Goal: Information Seeking & Learning: Check status

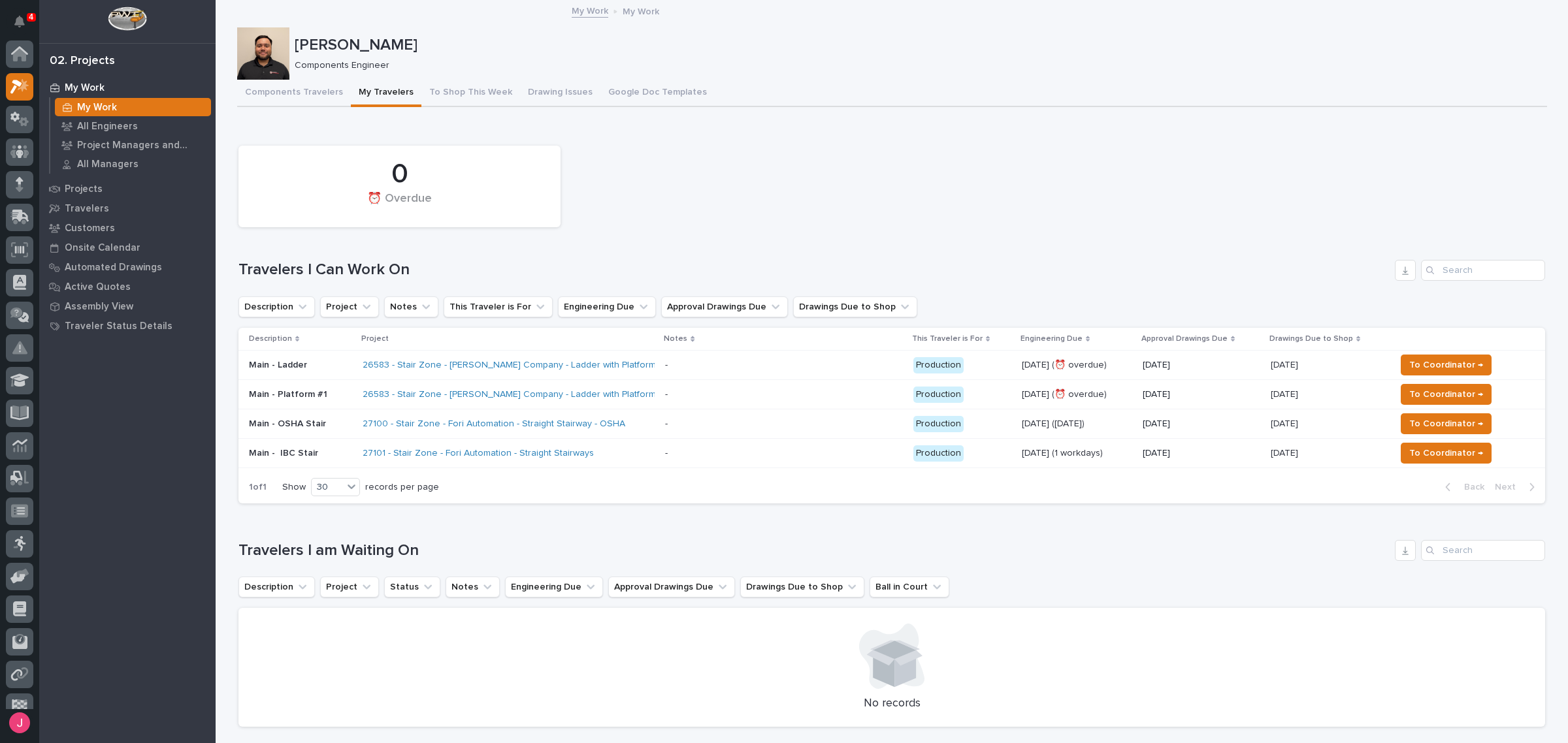
scroll to position [33, 0]
click at [659, 452] on td "27101 - Stair Zone - Fori Automation - Straight Stairways" at bounding box center [509, 453] width 303 height 30
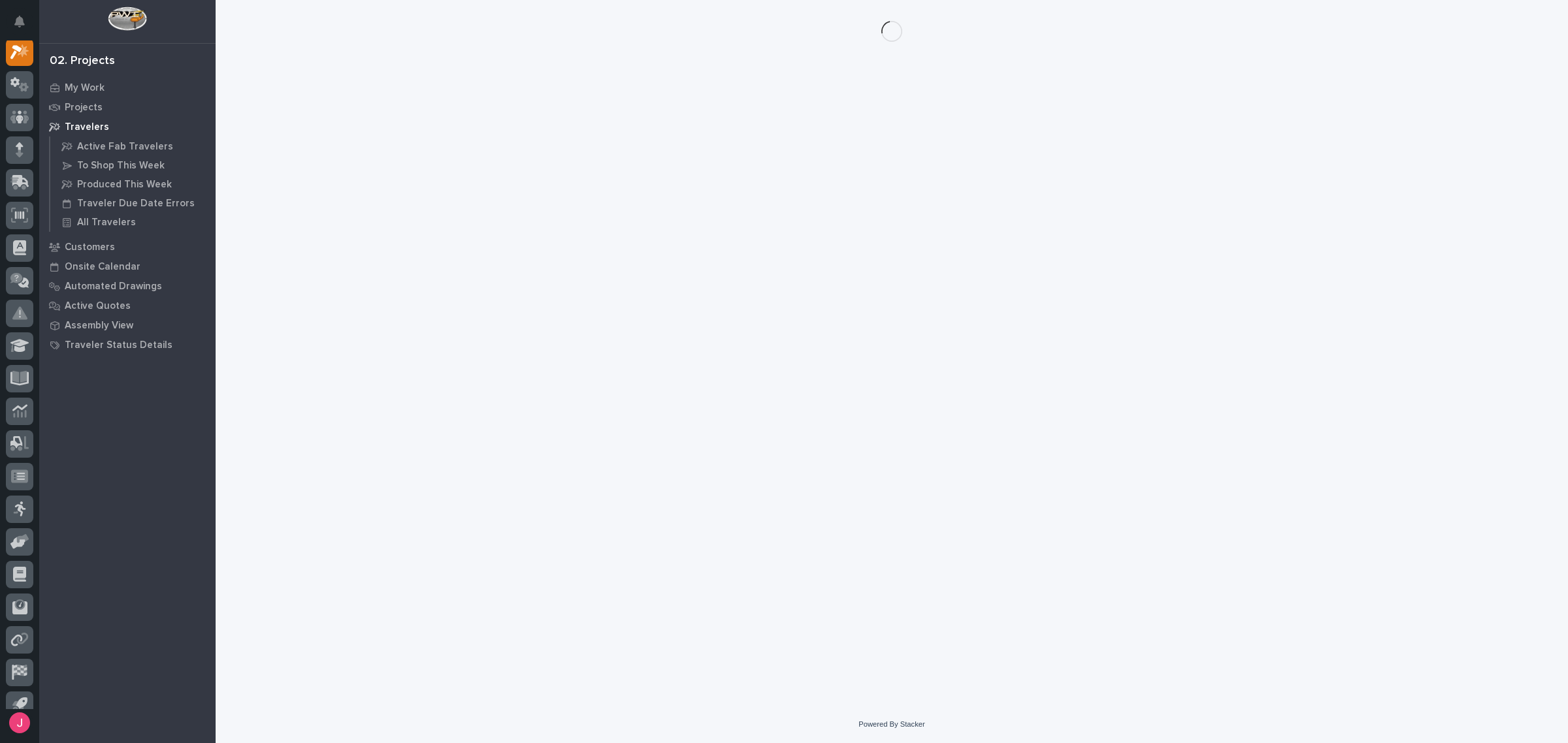
scroll to position [33, 0]
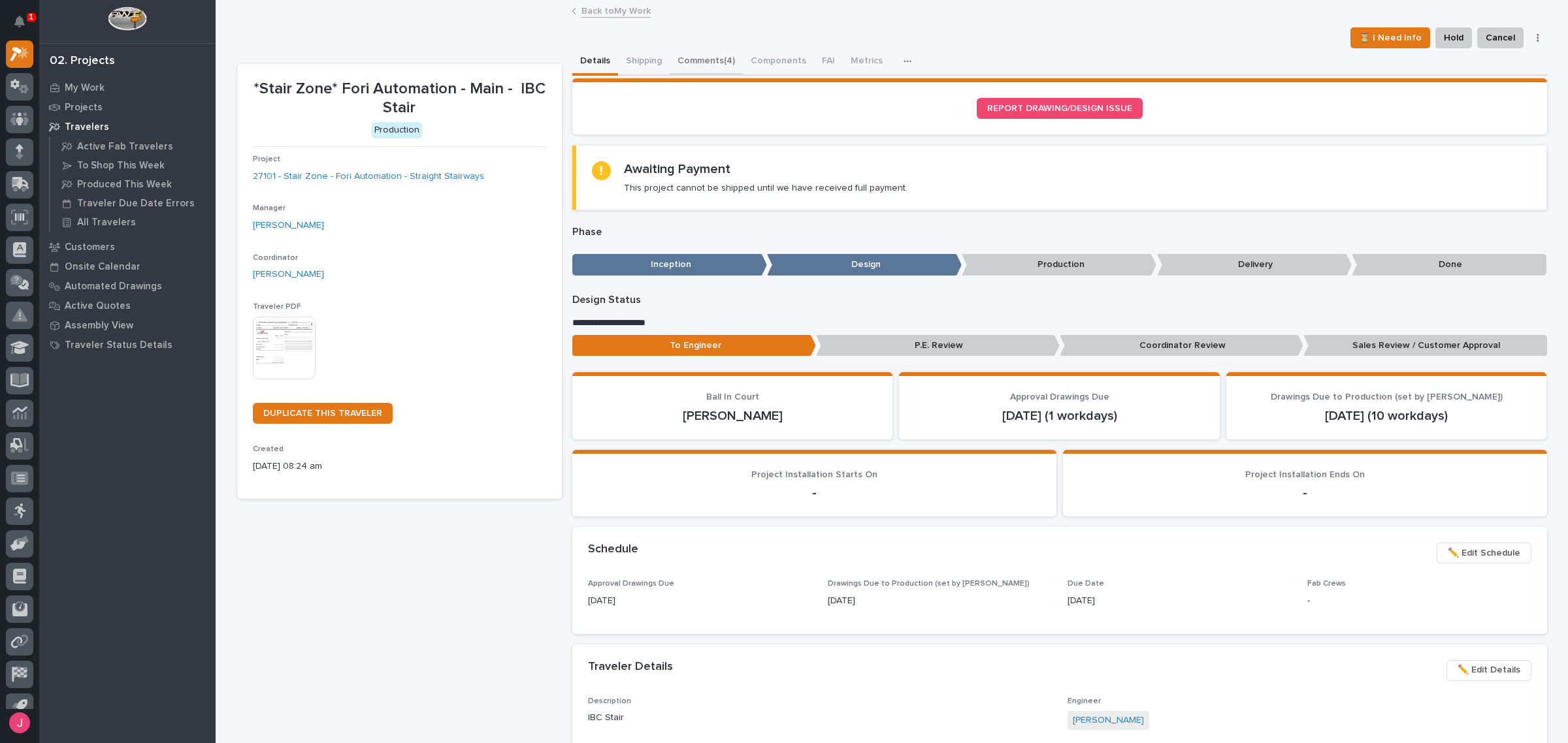
click at [699, 63] on button "Comments (4)" at bounding box center [706, 62] width 73 height 28
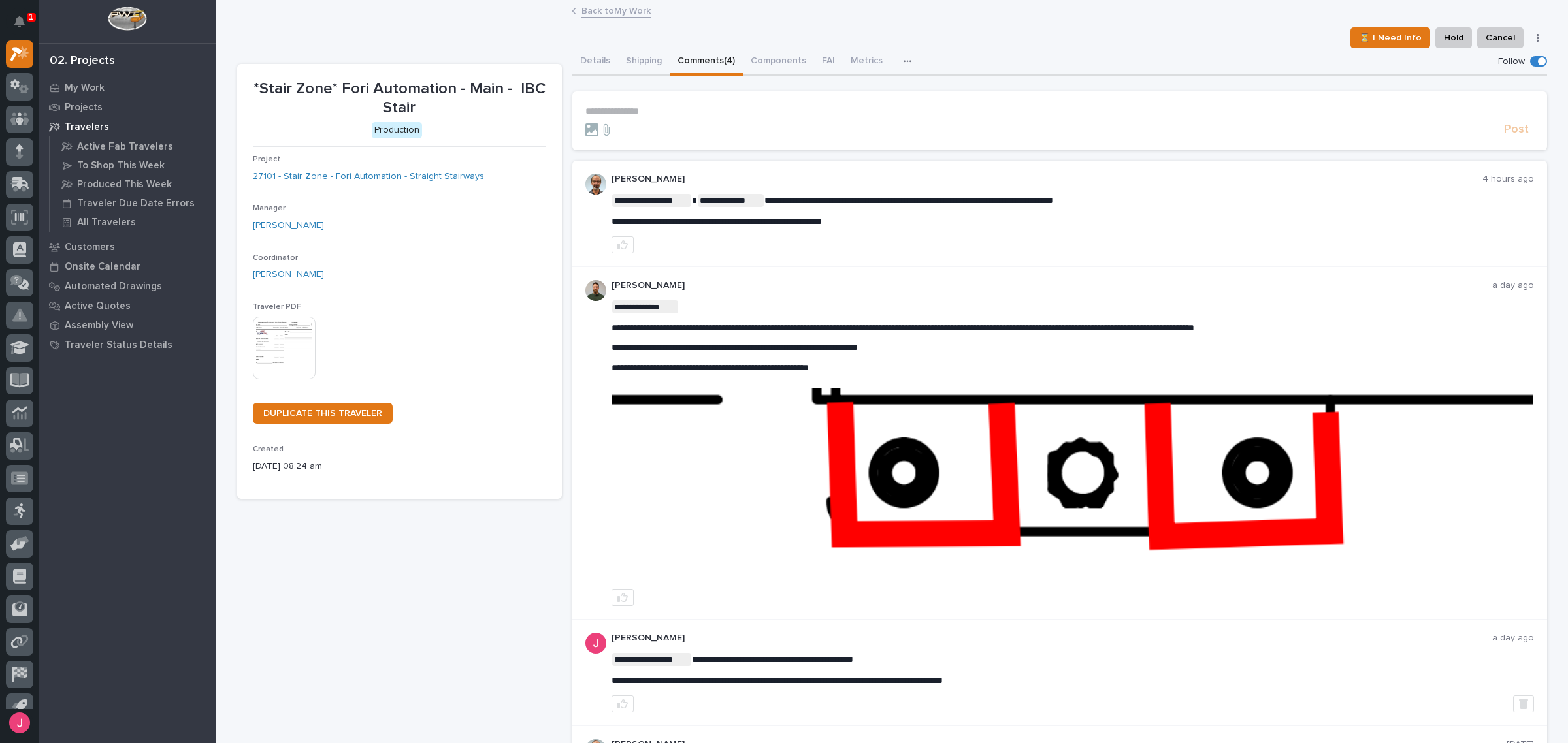
click at [609, 9] on link "Back to My Work" at bounding box center [616, 10] width 69 height 15
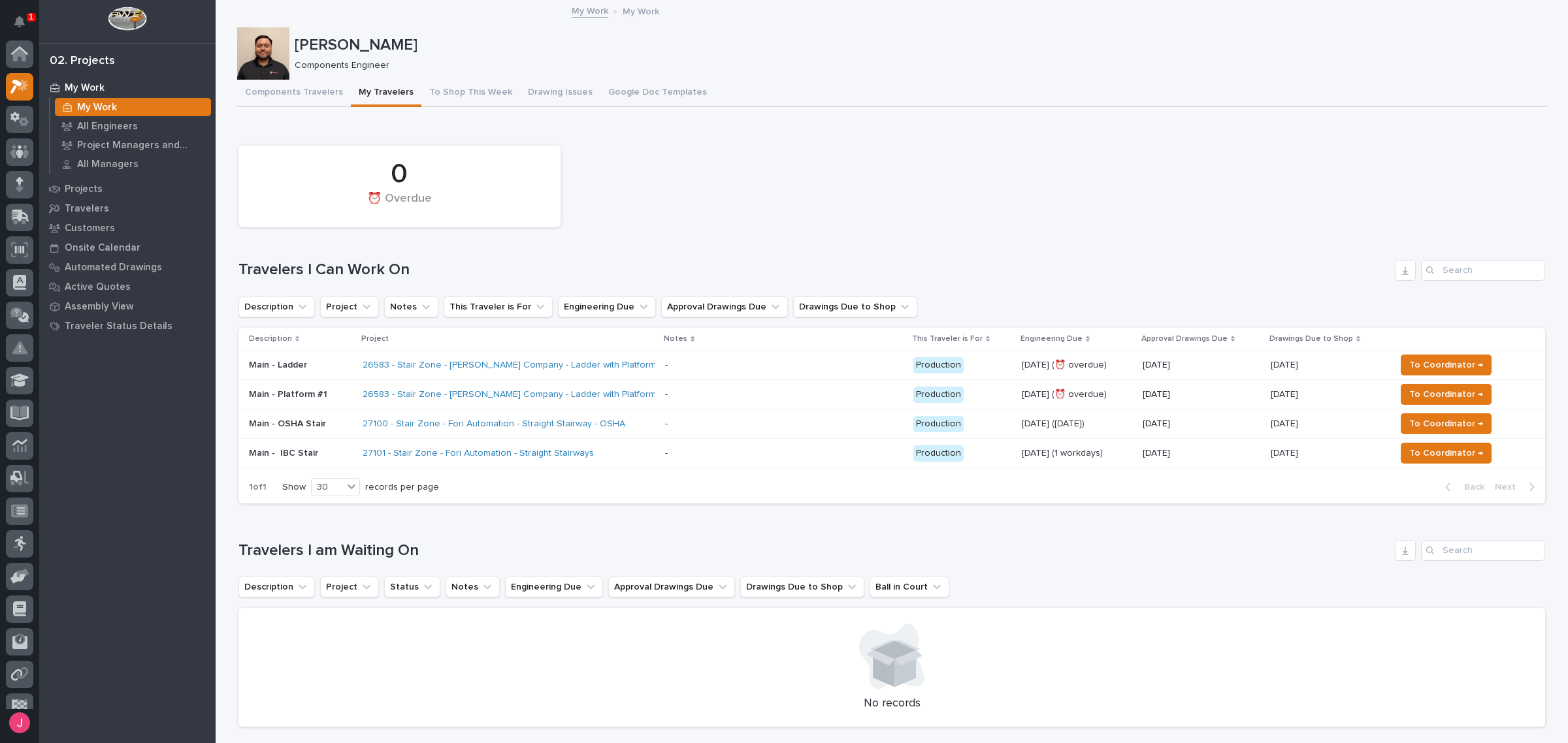
scroll to position [34, 0]
click at [595, 458] on div "27101 - Stair Zone - Fori Automation - Straight Stairways" at bounding box center [509, 453] width 292 height 22
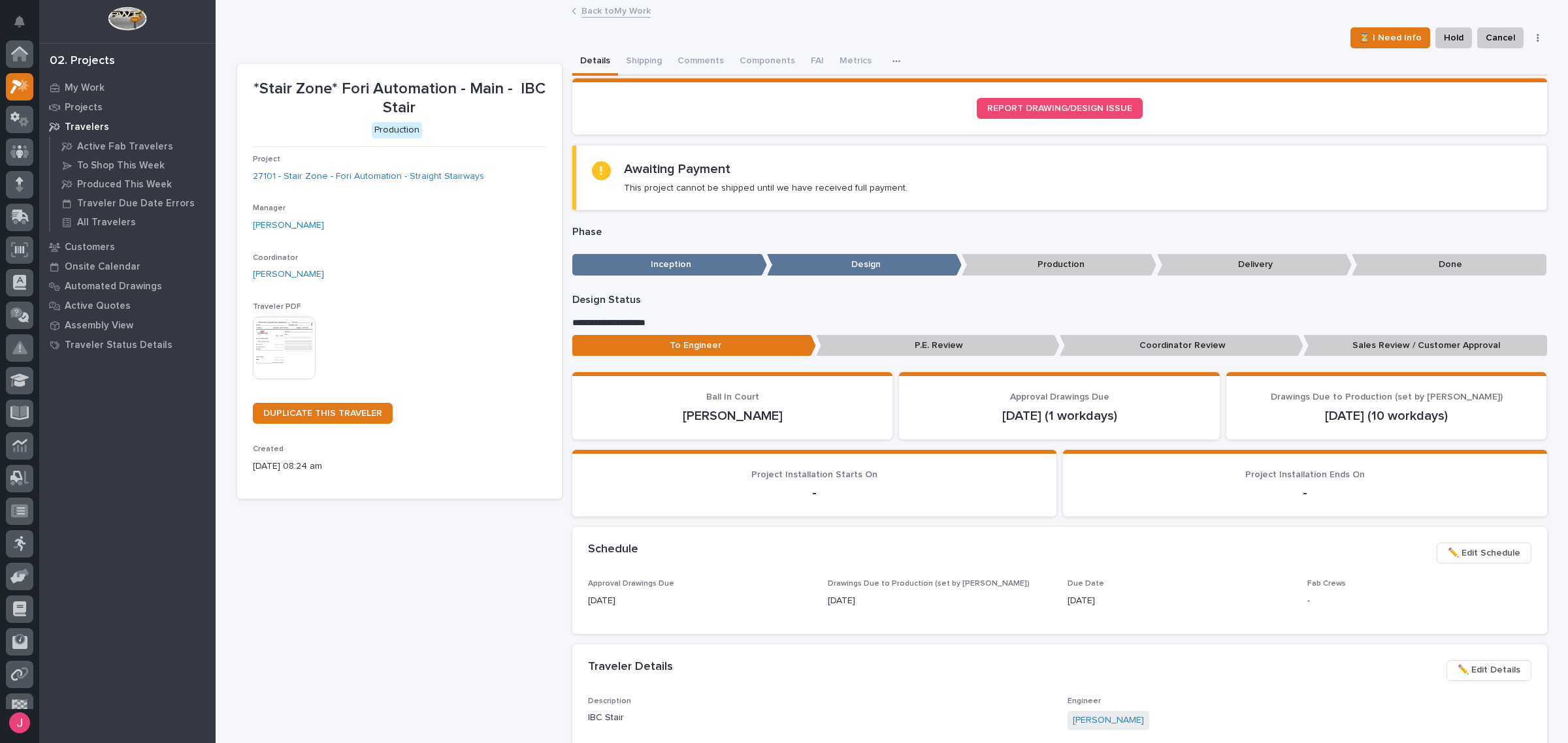
scroll to position [33, 0]
click at [703, 62] on button "Comments (4)" at bounding box center [706, 62] width 73 height 28
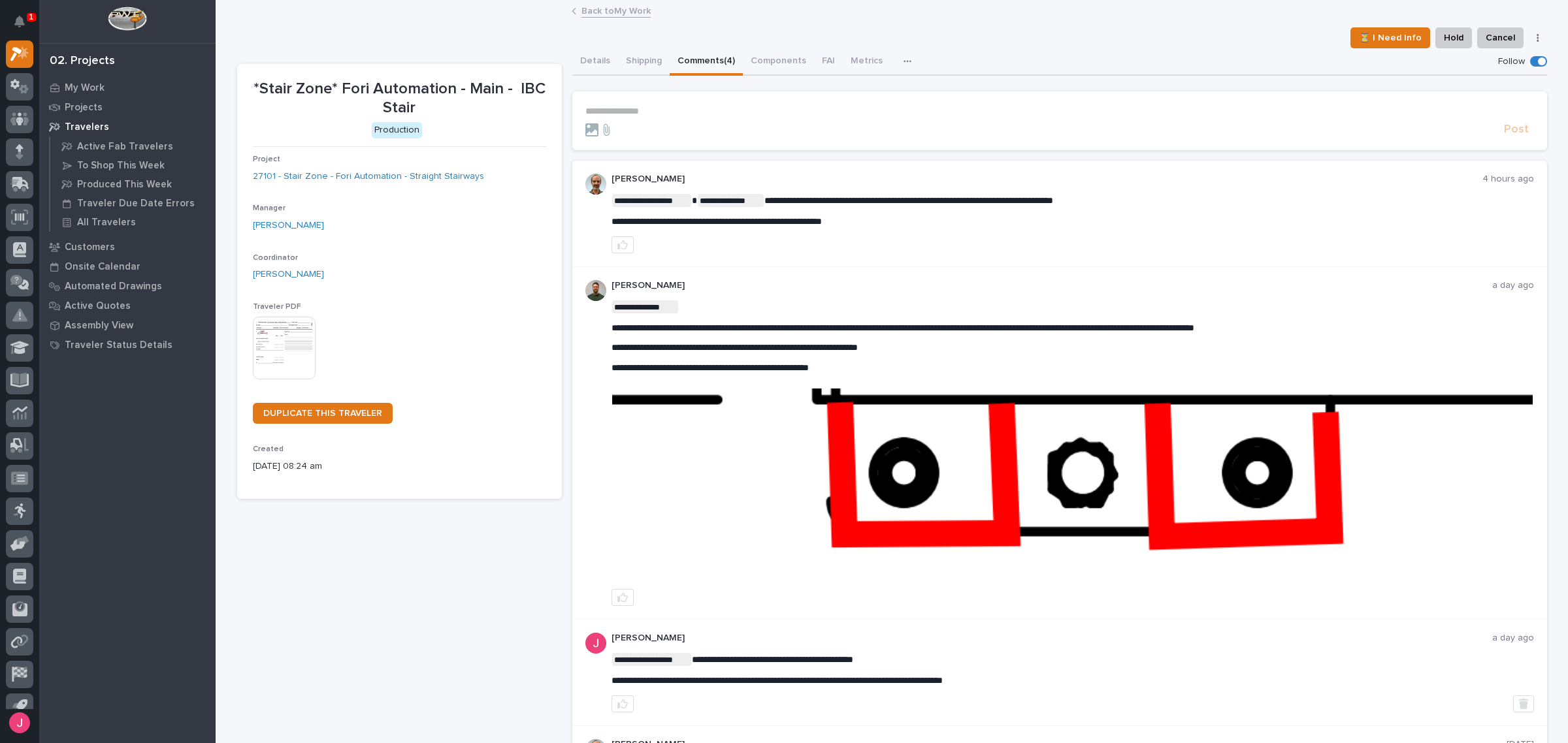
click at [615, 13] on link "Back to My Work" at bounding box center [616, 10] width 69 height 15
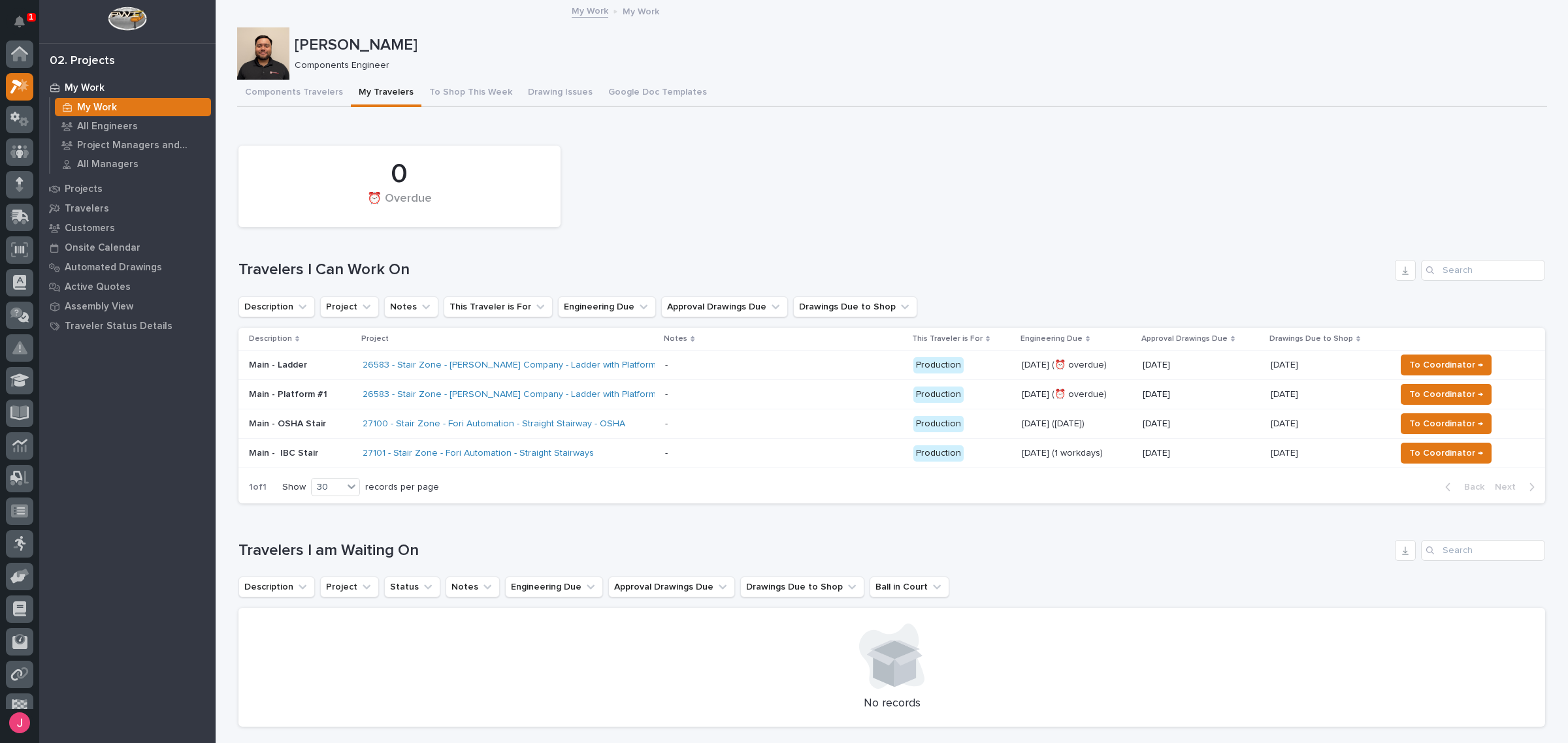
scroll to position [34, 0]
click at [714, 417] on div "- -" at bounding box center [784, 425] width 238 height 22
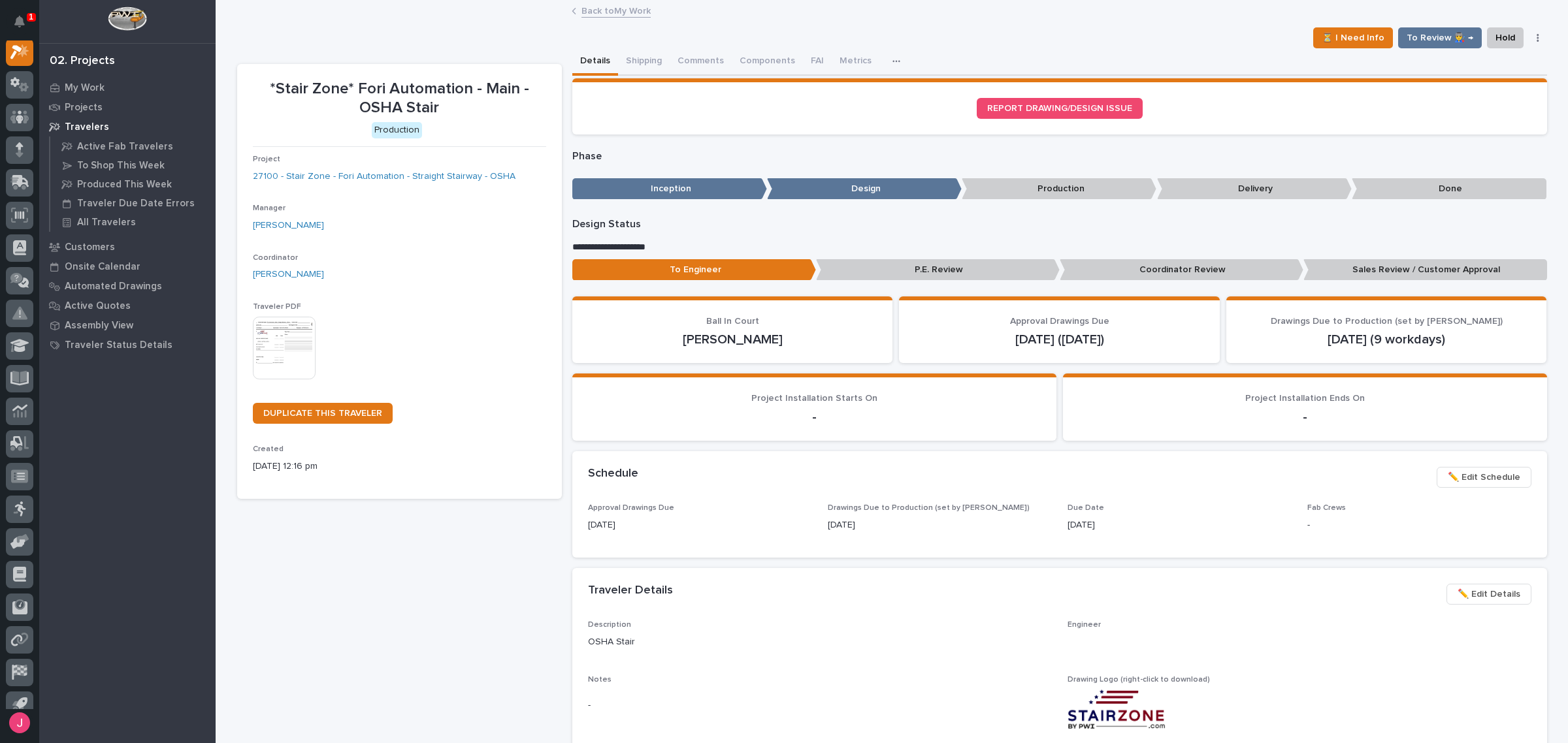
scroll to position [33, 0]
click at [708, 70] on button "Comments (2)" at bounding box center [706, 62] width 73 height 28
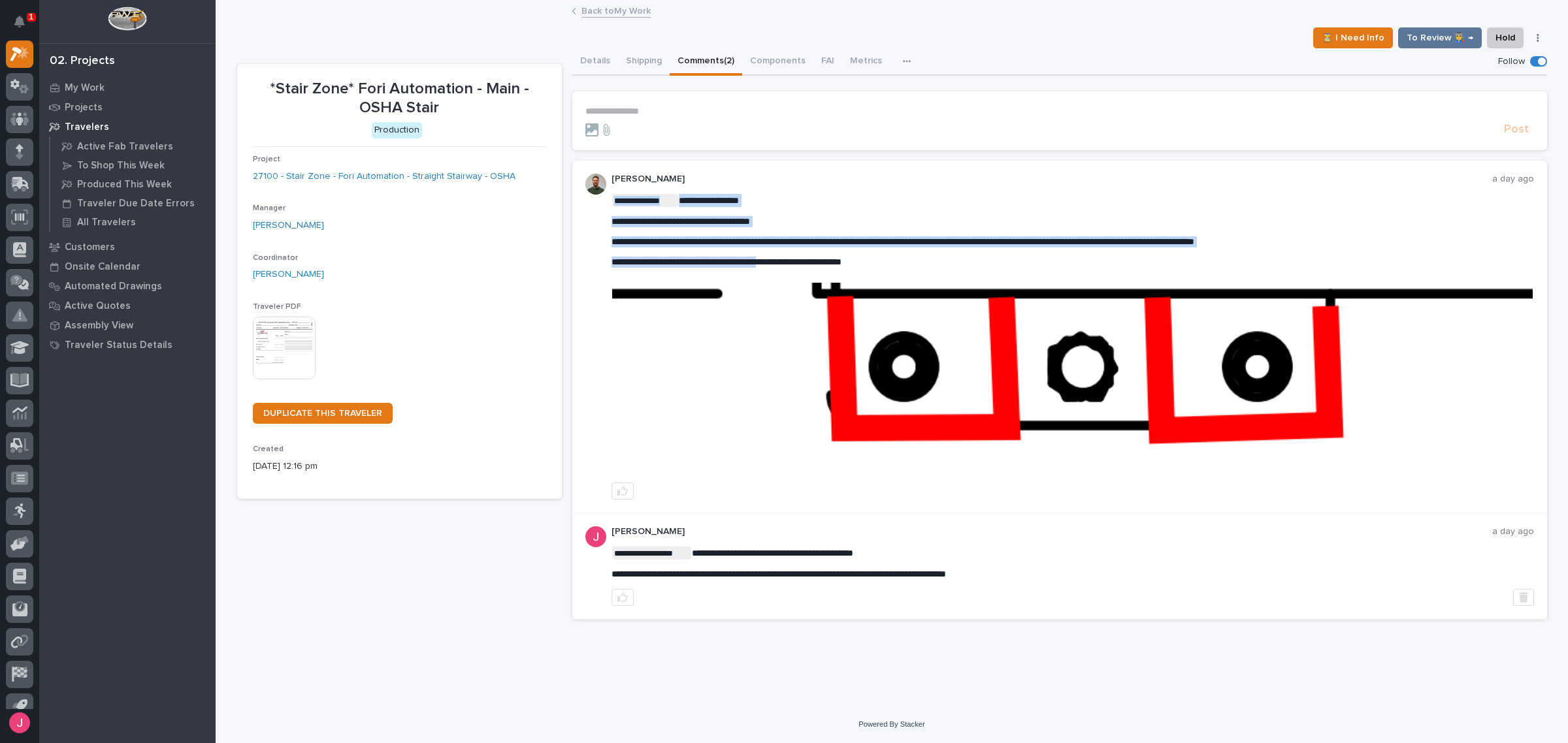
drag, startPoint x: 615, startPoint y: 261, endPoint x: 807, endPoint y: 255, distance: 192.1
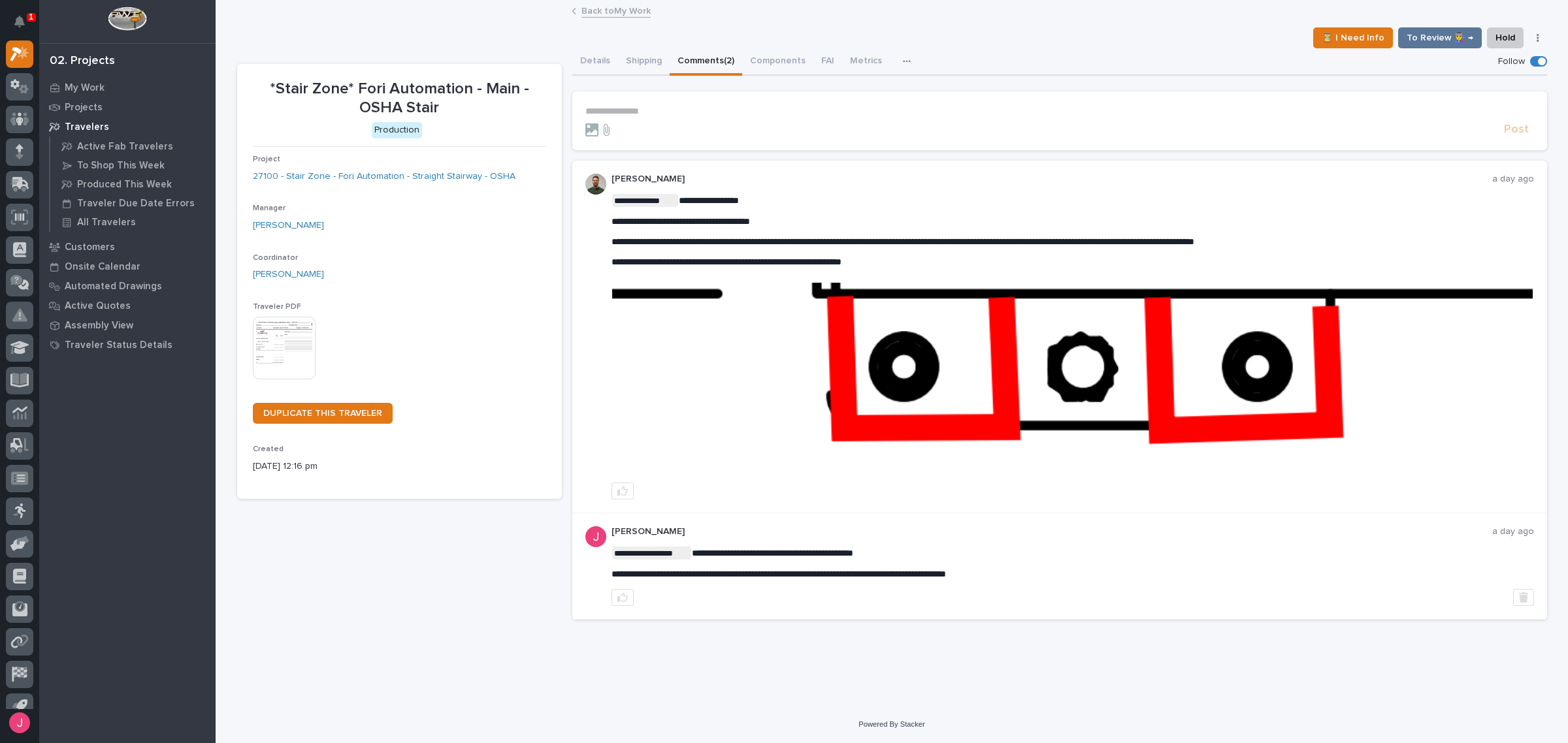
click at [810, 258] on span "**********" at bounding box center [725, 261] width 230 height 9
drag, startPoint x: 848, startPoint y: 261, endPoint x: 725, endPoint y: 262, distance: 123.0
click at [725, 262] on span "**********" at bounding box center [725, 261] width 230 height 9
click at [699, 262] on span "**********" at bounding box center [725, 261] width 230 height 9
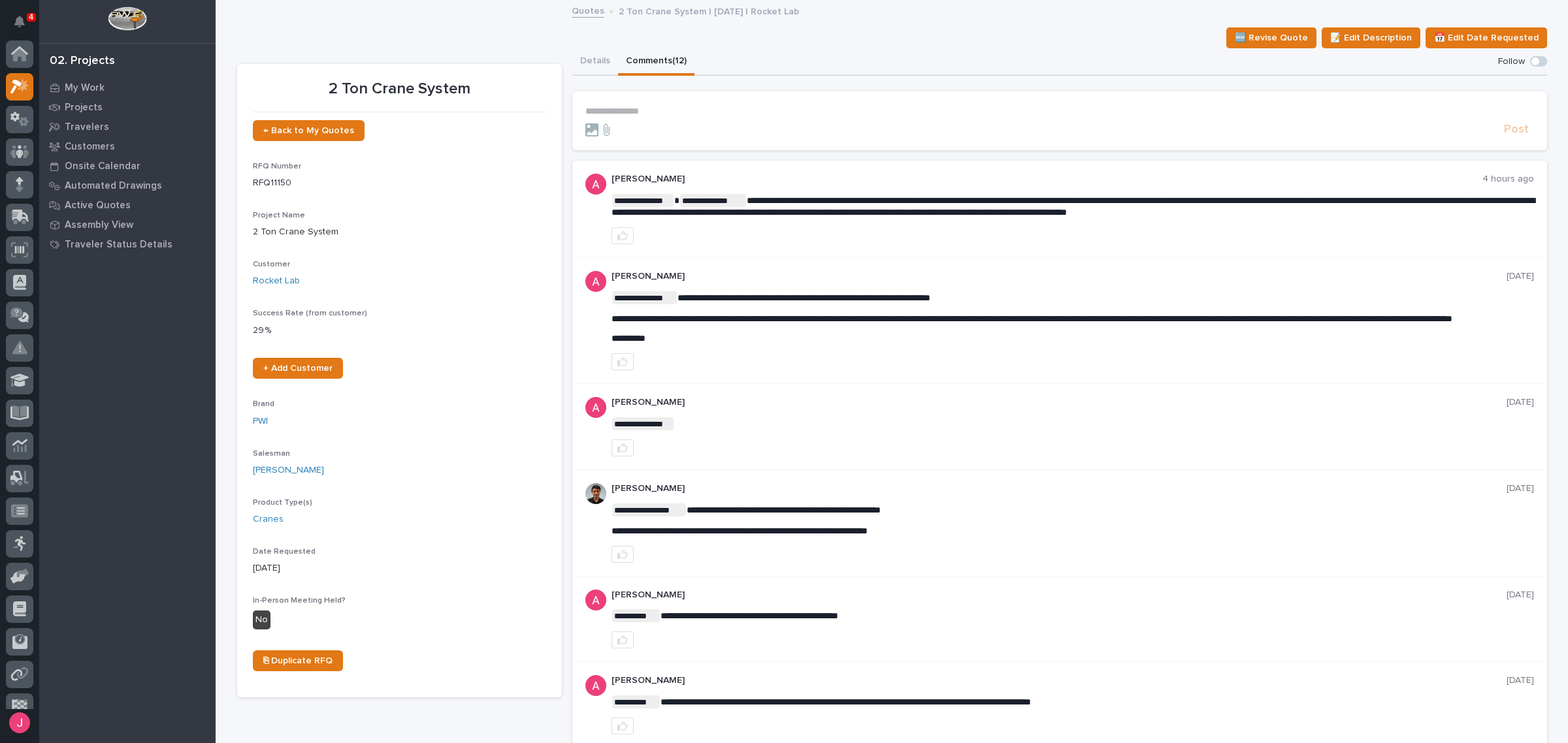
scroll to position [33, 0]
